Goal: Task Accomplishment & Management: Manage account settings

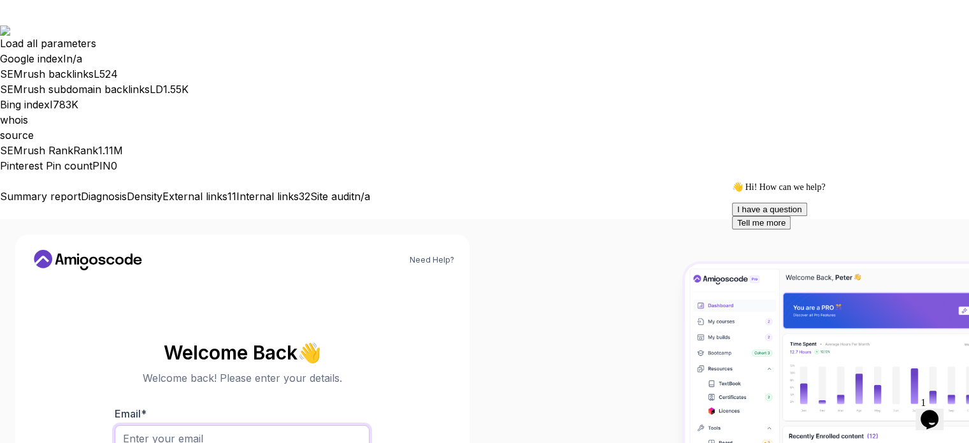
click at [158, 425] on input "Email *" at bounding box center [242, 438] width 255 height 27
click at [201, 425] on input "Email *" at bounding box center [242, 438] width 255 height 27
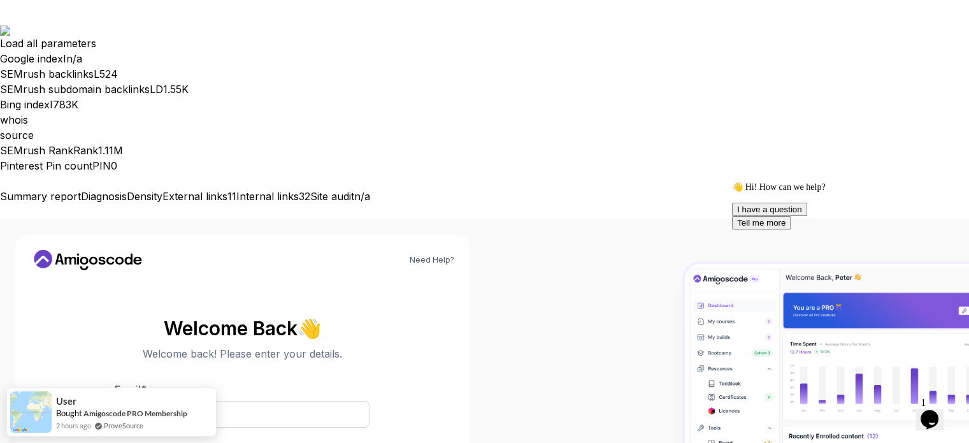
click at [674, 115] on body "Load all parameters Google index I n/a SEMrush backlinks L 524 SEMrush subdomai…" at bounding box center [484, 343] width 969 height 637
click at [175, 401] on input "Email *" at bounding box center [242, 414] width 255 height 27
click at [189, 401] on input "Email *" at bounding box center [242, 414] width 255 height 27
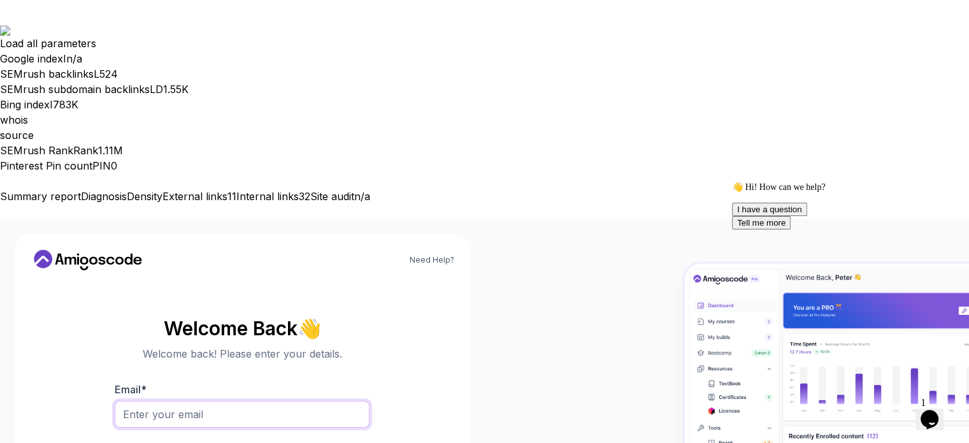
type input "drnsikanjames@gmail.com"
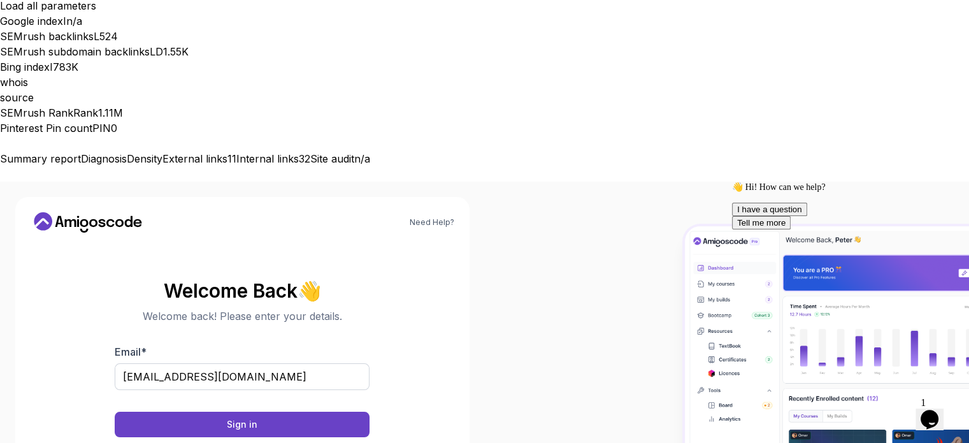
scroll to position [25, 0]
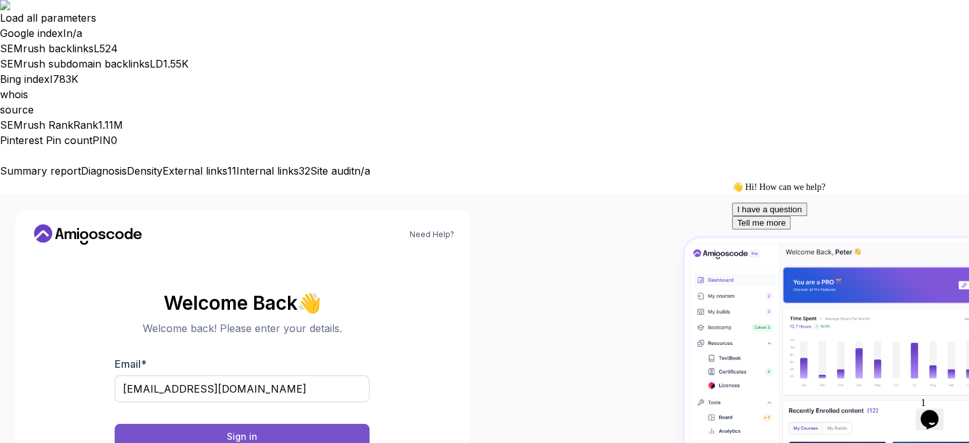
click at [246, 430] on div "Sign in" at bounding box center [242, 436] width 31 height 13
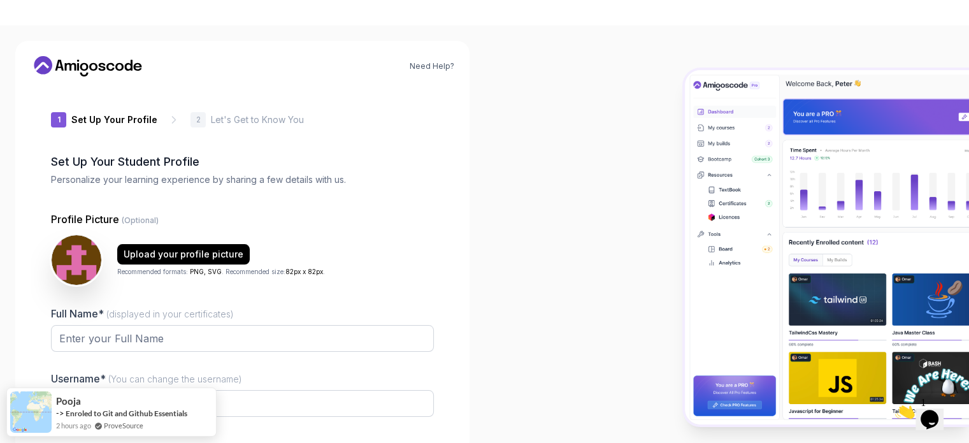
click at [119, 63] on icon at bounding box center [119, 67] width 8 height 8
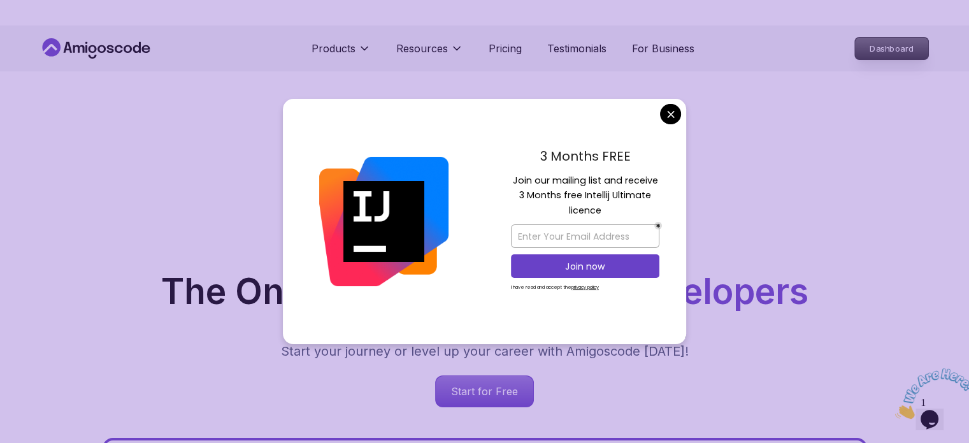
click at [908, 49] on p "Dashboard" at bounding box center [891, 49] width 73 height 22
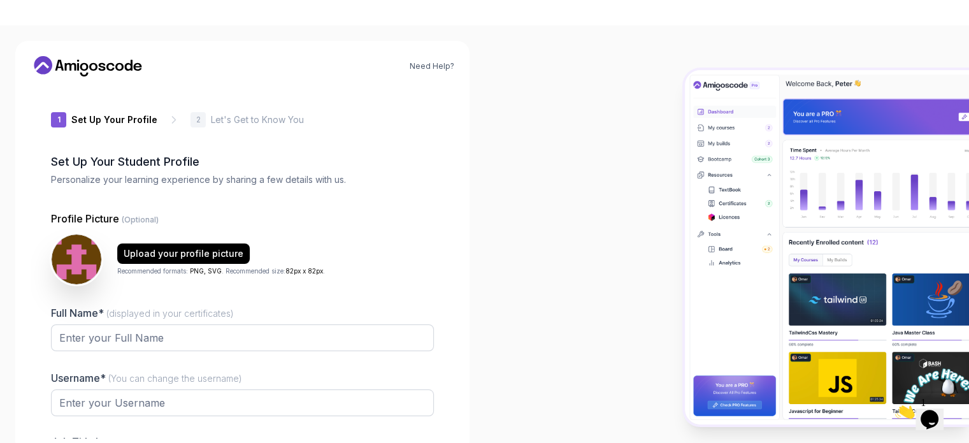
type input "vivideagleef7c9"
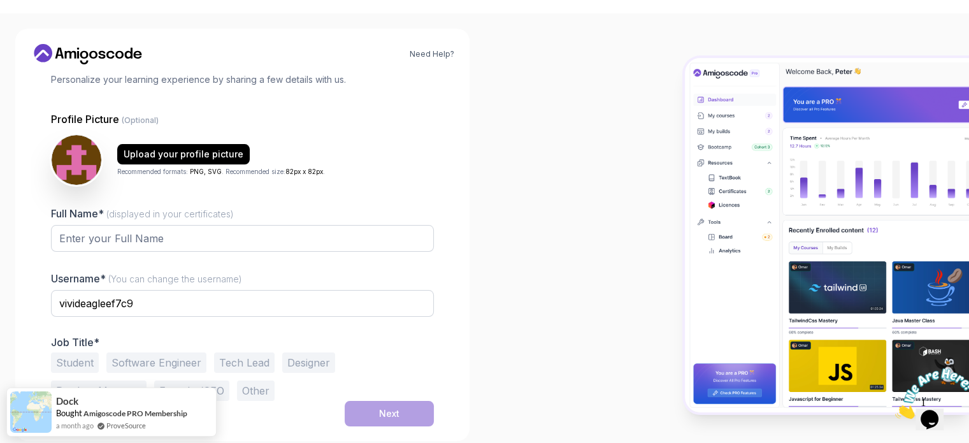
scroll to position [25, 0]
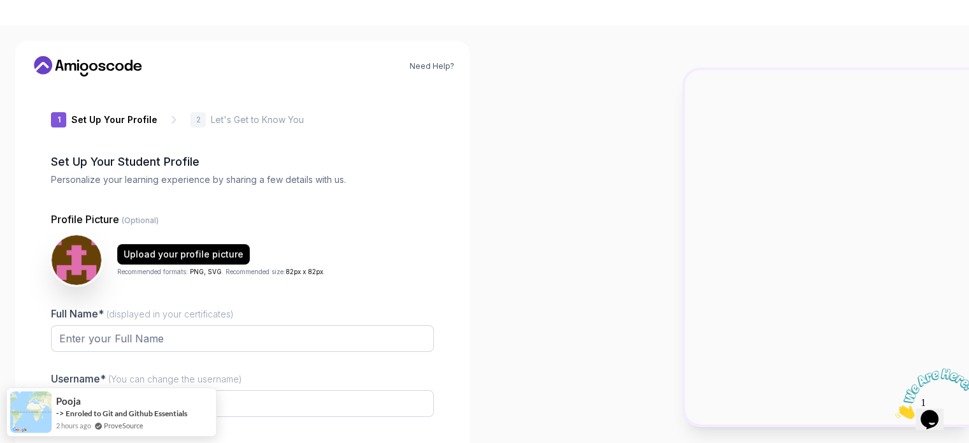
type input "mightylemming1a5ee"
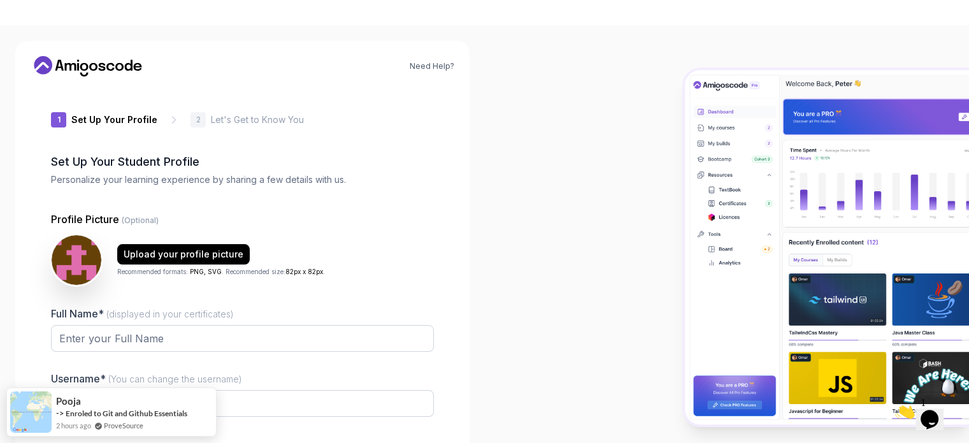
click at [100, 61] on icon at bounding box center [88, 66] width 115 height 20
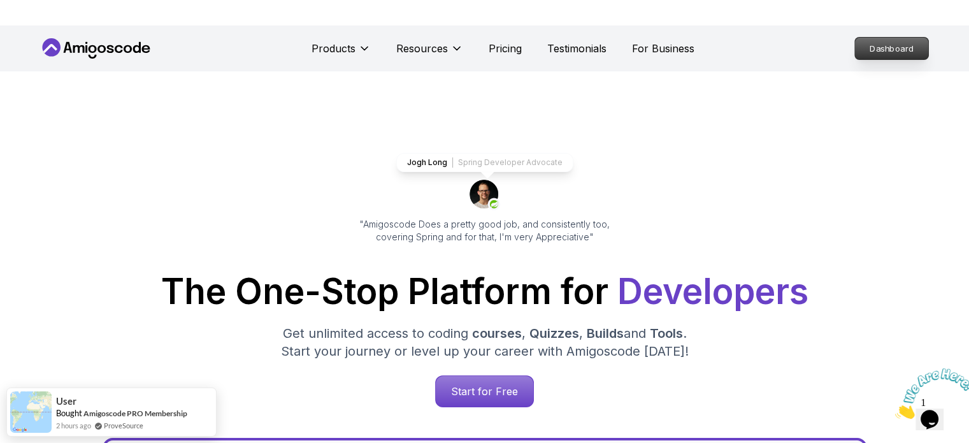
click at [885, 50] on p "Dashboard" at bounding box center [891, 49] width 73 height 22
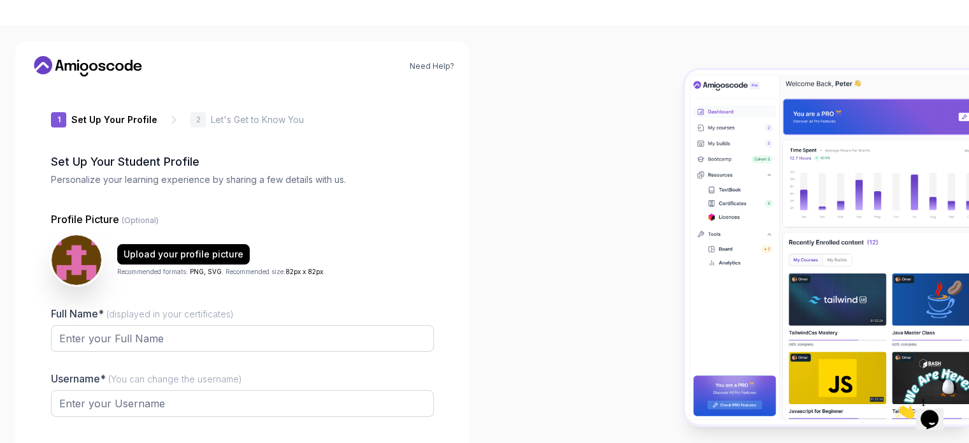
type input "shinyjackal64260"
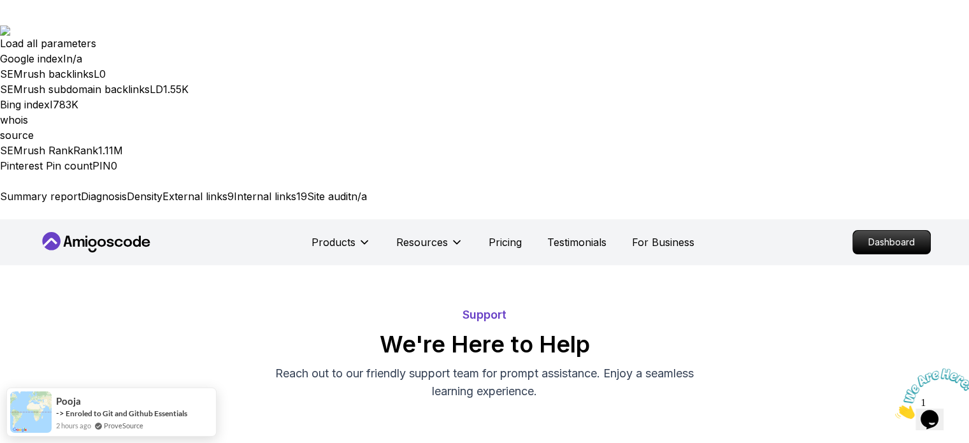
click at [105, 239] on icon at bounding box center [102, 243] width 8 height 8
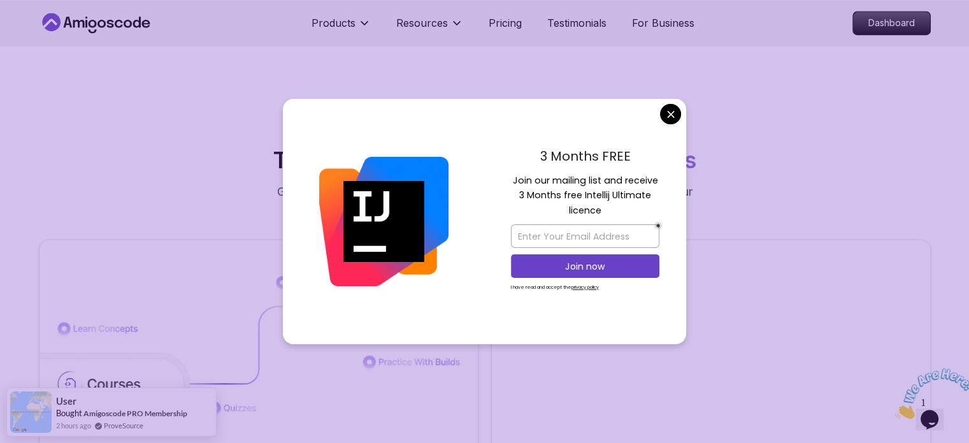
scroll to position [2103, 0]
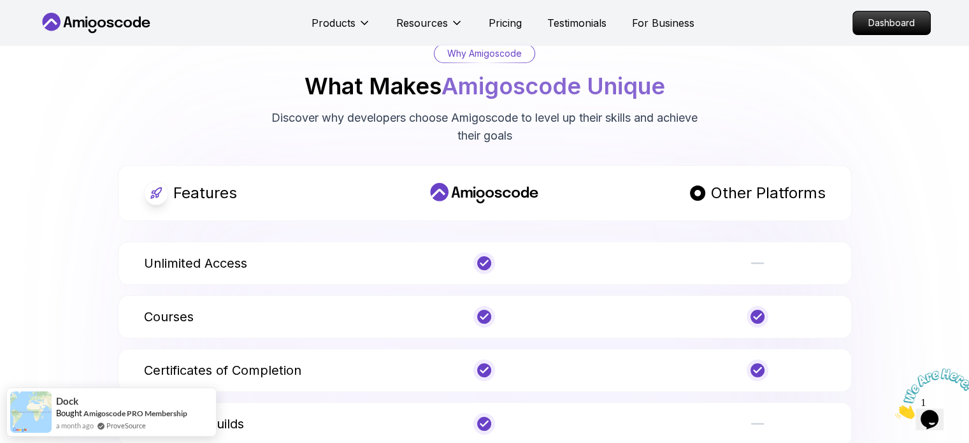
scroll to position [4270, 0]
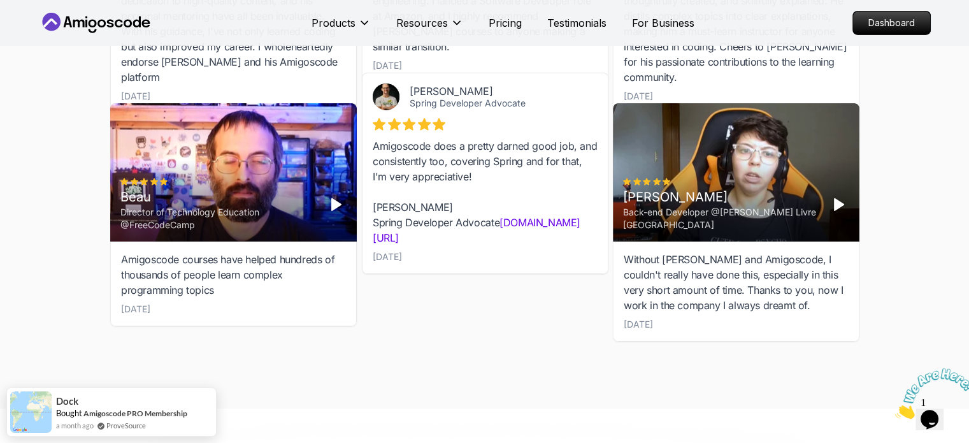
click at [99, 29] on icon at bounding box center [96, 23] width 115 height 20
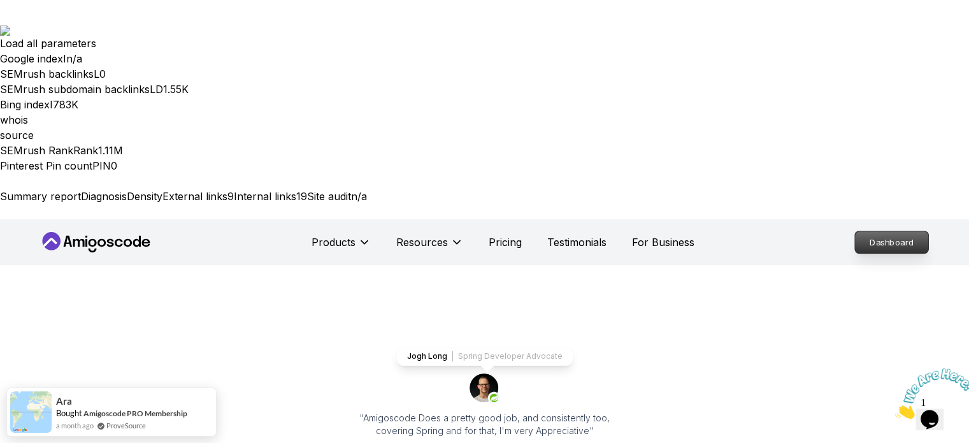
click at [894, 231] on p "Dashboard" at bounding box center [891, 242] width 73 height 22
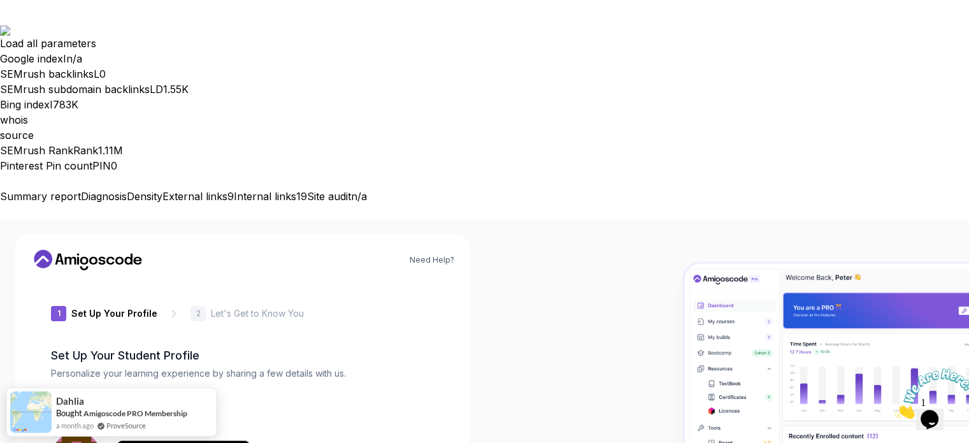
type input "silentmongoose477cd"
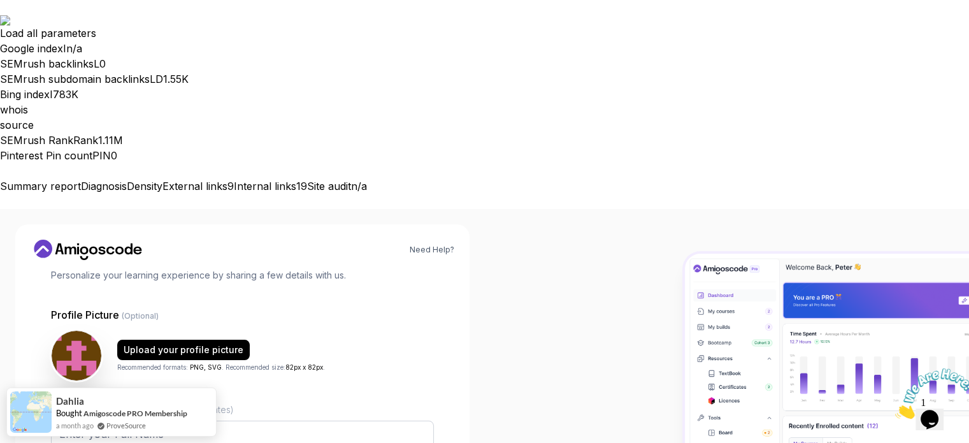
scroll to position [25, 0]
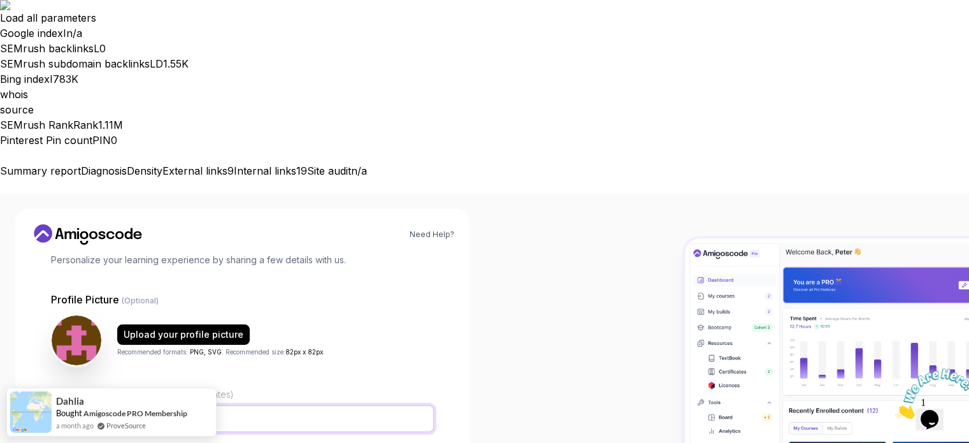
click at [127, 405] on input "Full Name* (displayed in your certificates)" at bounding box center [242, 418] width 383 height 27
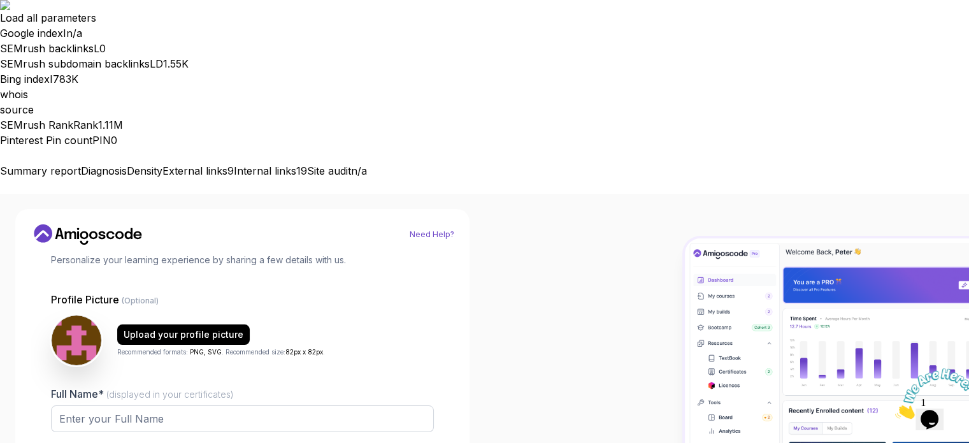
click at [442, 229] on link "Need Help?" at bounding box center [432, 234] width 45 height 10
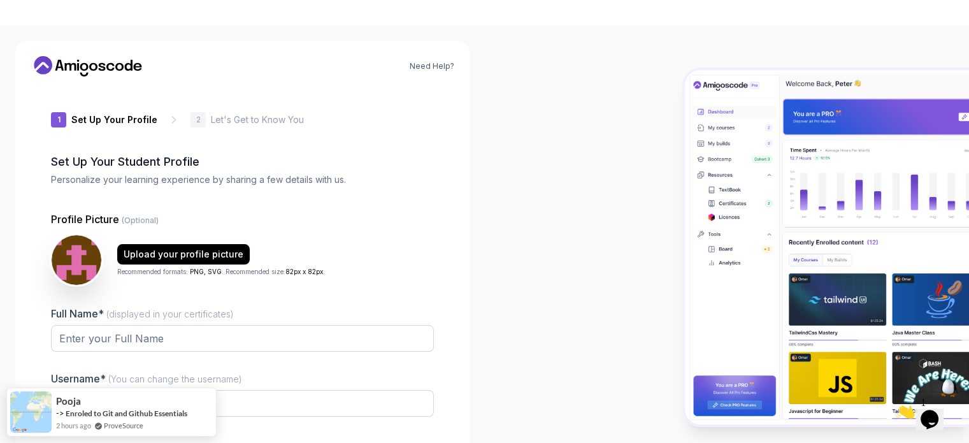
click at [252, 118] on p "Let's Get to Know You" at bounding box center [257, 119] width 93 height 13
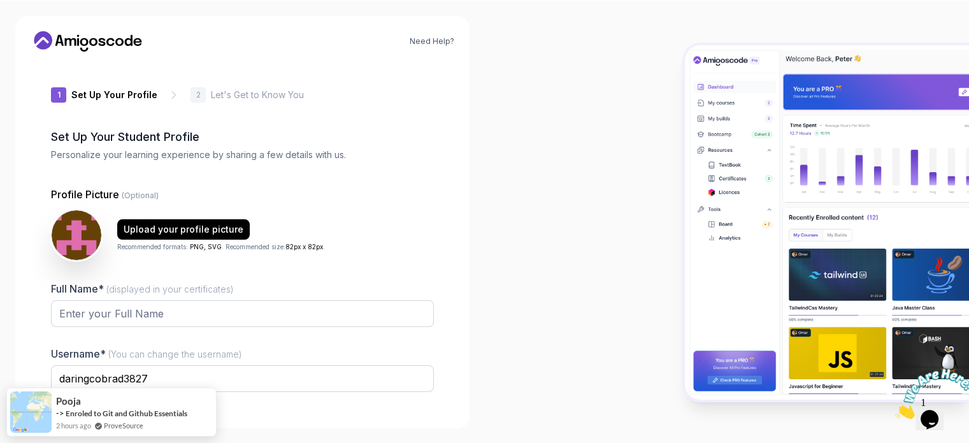
scroll to position [25, 0]
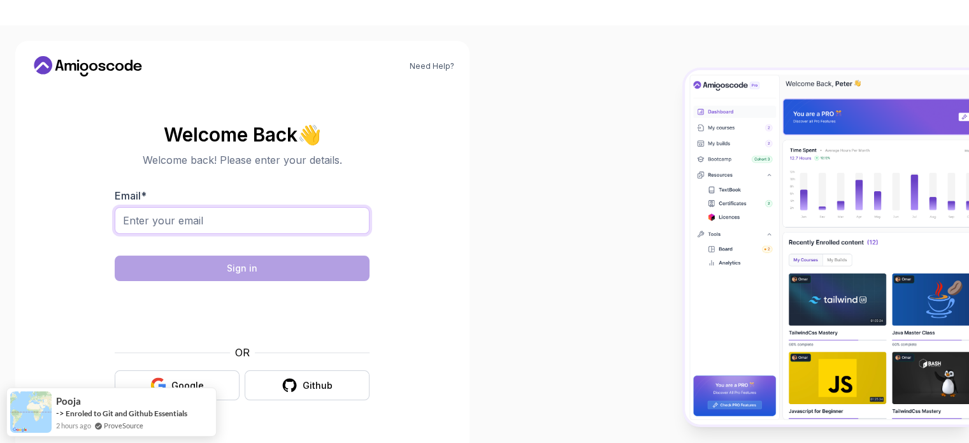
click at [236, 223] on input "Email *" at bounding box center [242, 220] width 255 height 27
type input "legendofthenjames@gmail.com"
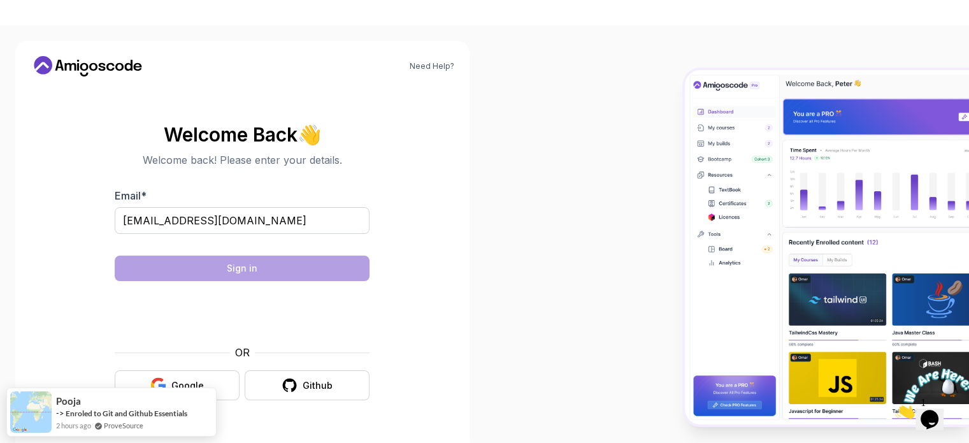
scroll to position [11, 0]
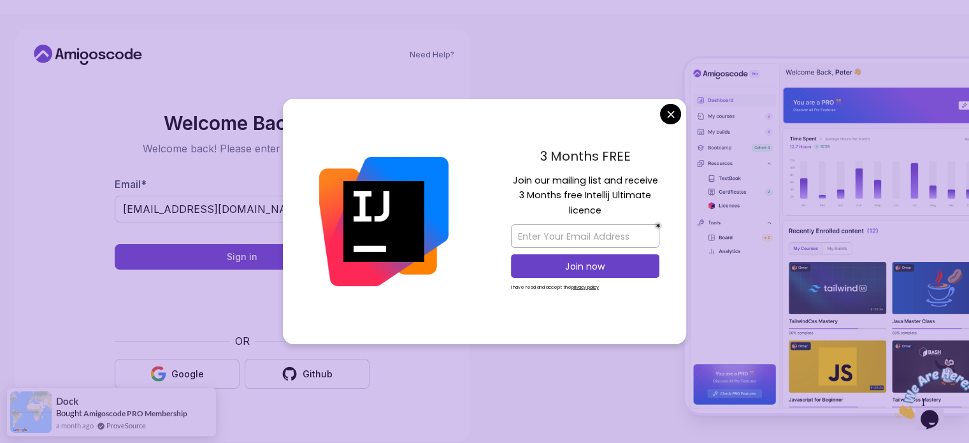
click at [672, 119] on body "Need Help? Welcome Back 👋 Welcome back! Please enter your details. Email * lege…" at bounding box center [484, 332] width 969 height 637
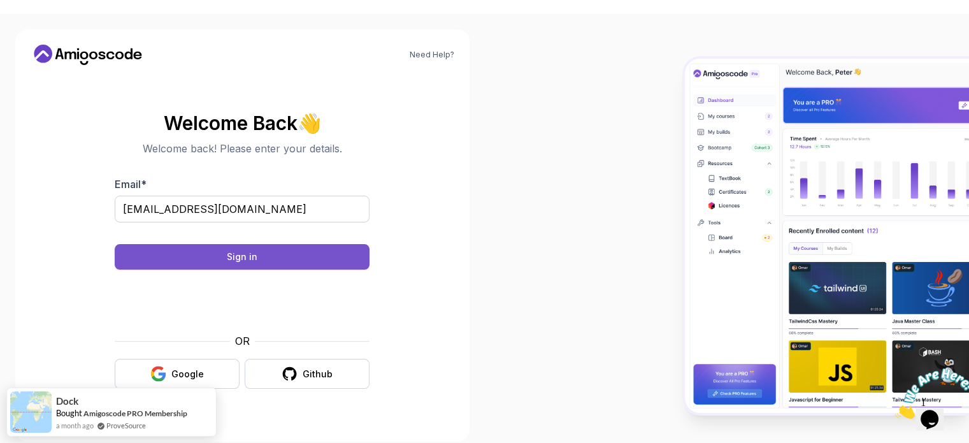
click at [240, 258] on div "Sign in" at bounding box center [242, 256] width 31 height 13
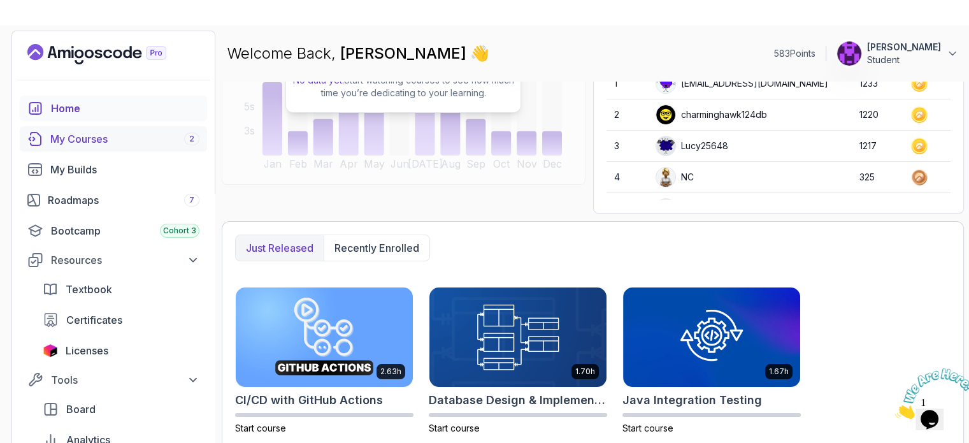
click at [99, 140] on div "My Courses 2" at bounding box center [124, 138] width 149 height 15
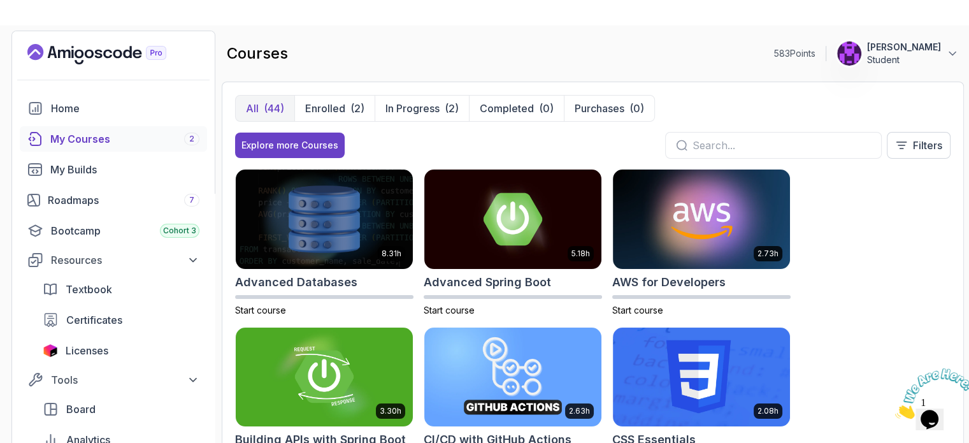
click at [905, 43] on p "[PERSON_NAME]" at bounding box center [904, 47] width 74 height 13
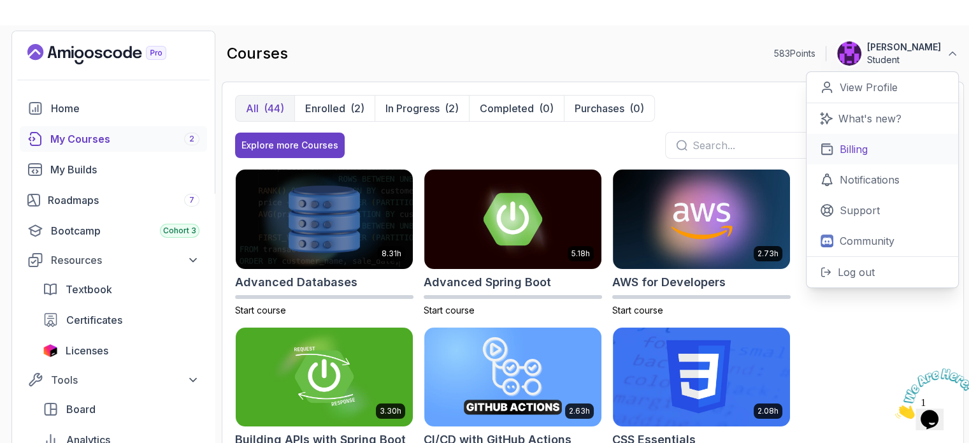
click at [862, 152] on p "Billing" at bounding box center [854, 148] width 28 height 15
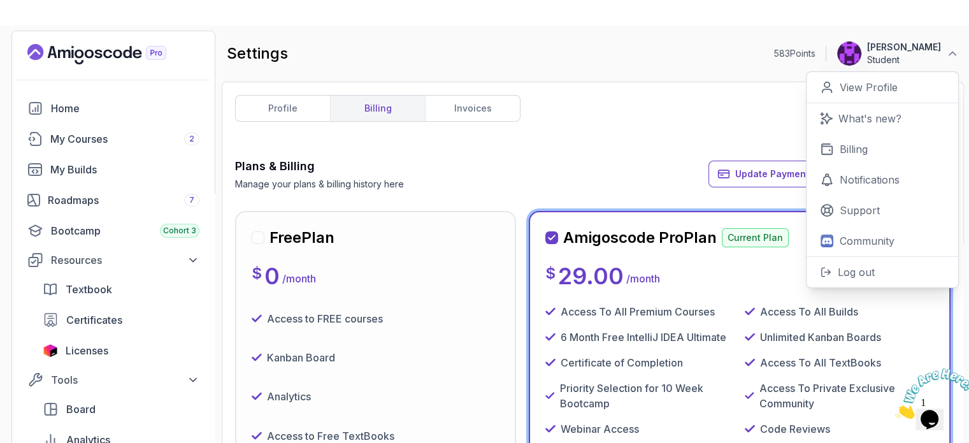
click at [725, 107] on div "profile billing invoices Plans & Billing Manage your plans & billing history he…" at bounding box center [593, 272] width 716 height 355
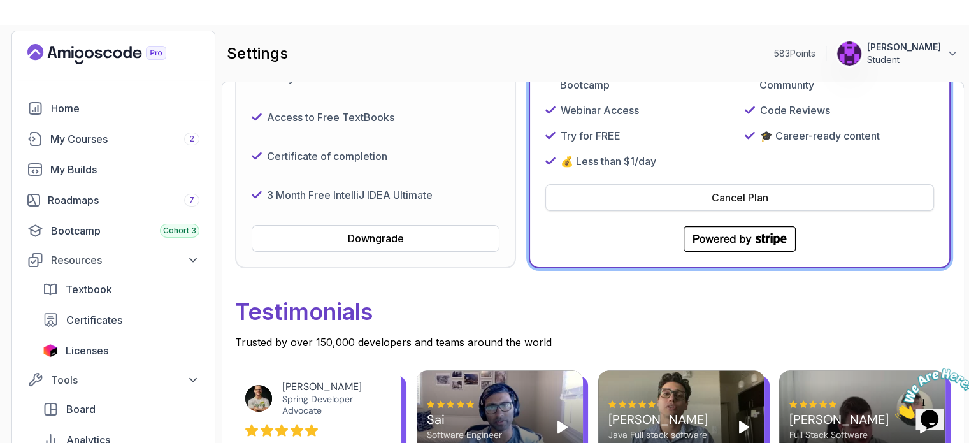
scroll to position [319, 0]
click at [735, 198] on div "Cancel Plan" at bounding box center [740, 197] width 57 height 15
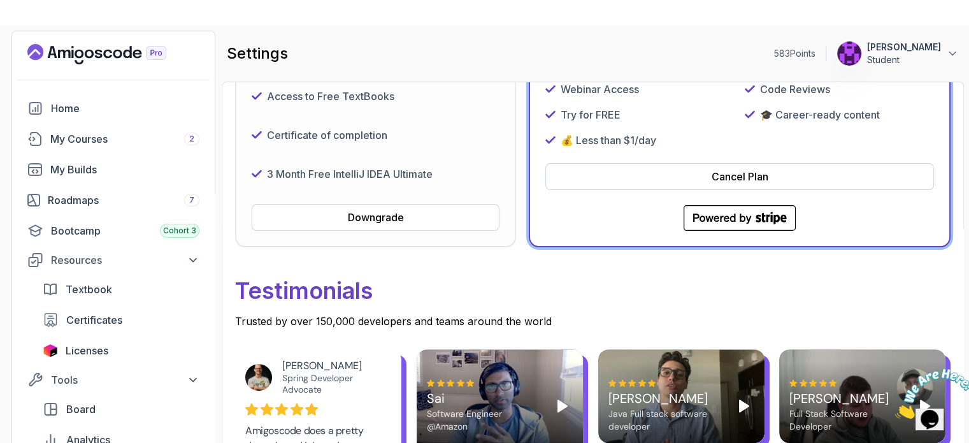
scroll to position [382, 0]
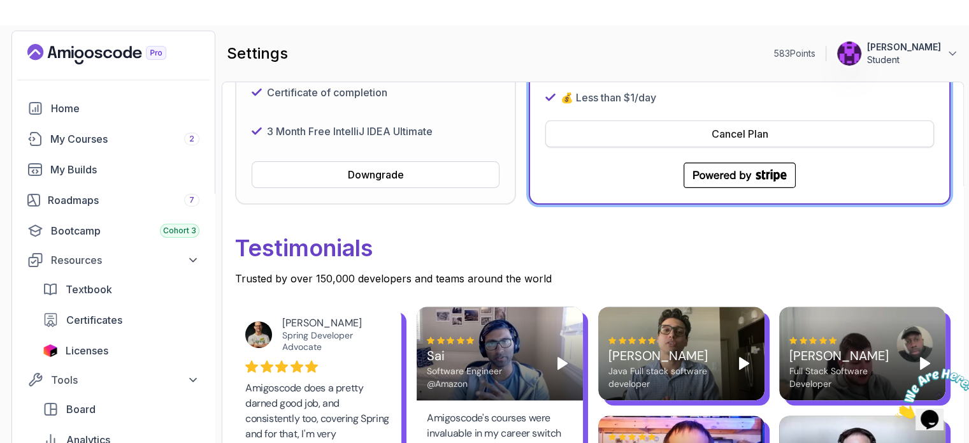
drag, startPoint x: 774, startPoint y: 131, endPoint x: 802, endPoint y: 134, distance: 28.3
click at [802, 134] on button "Cancel Plan" at bounding box center [740, 133] width 389 height 27
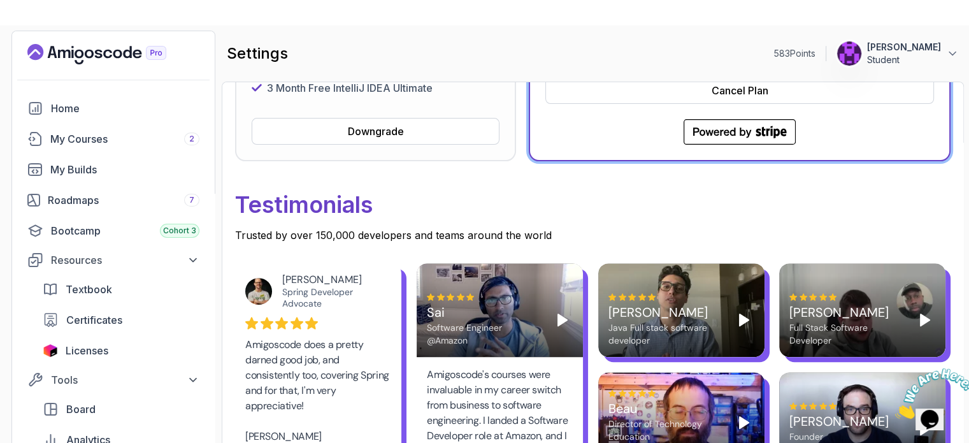
scroll to position [701, 0]
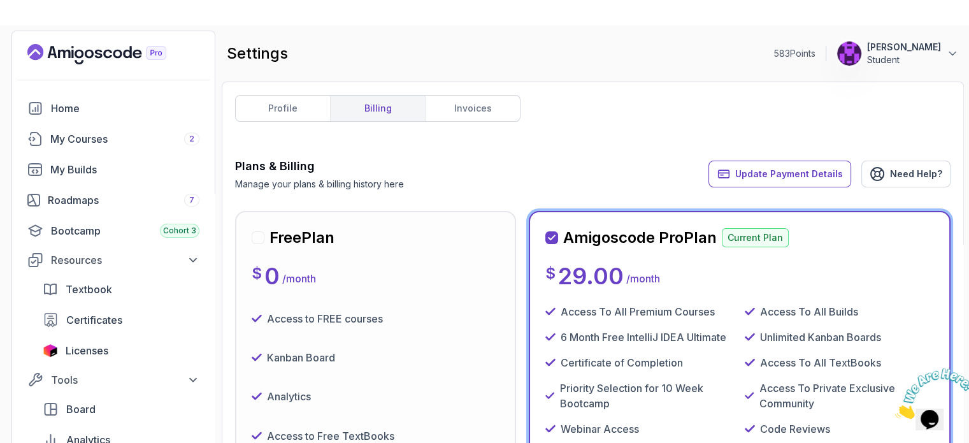
click at [258, 240] on div at bounding box center [258, 237] width 13 height 13
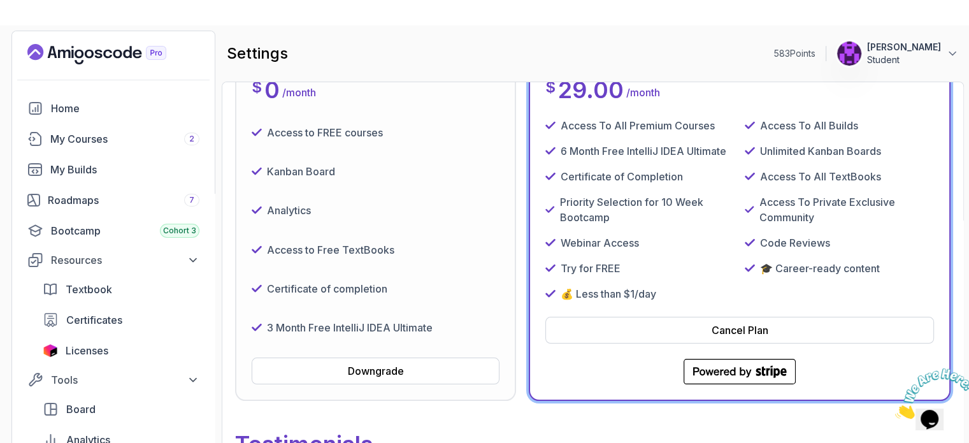
scroll to position [191, 0]
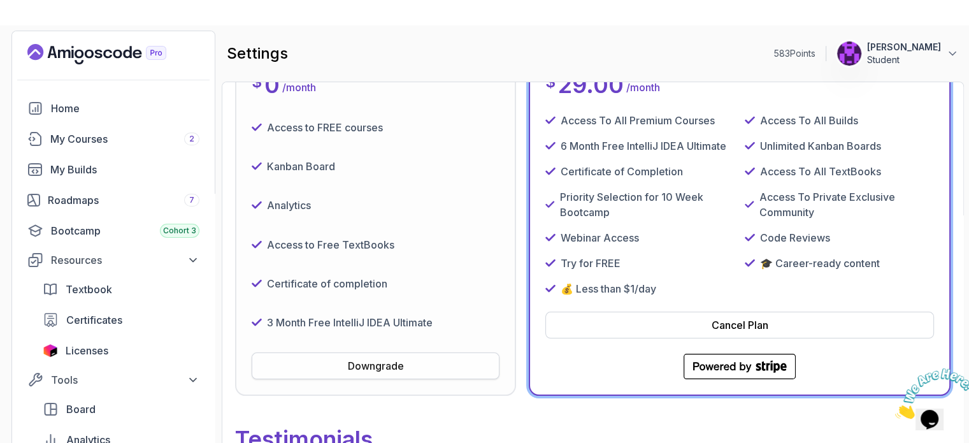
click at [363, 372] on div "Downgrade" at bounding box center [376, 365] width 56 height 15
